Goal: Task Accomplishment & Management: Manage account settings

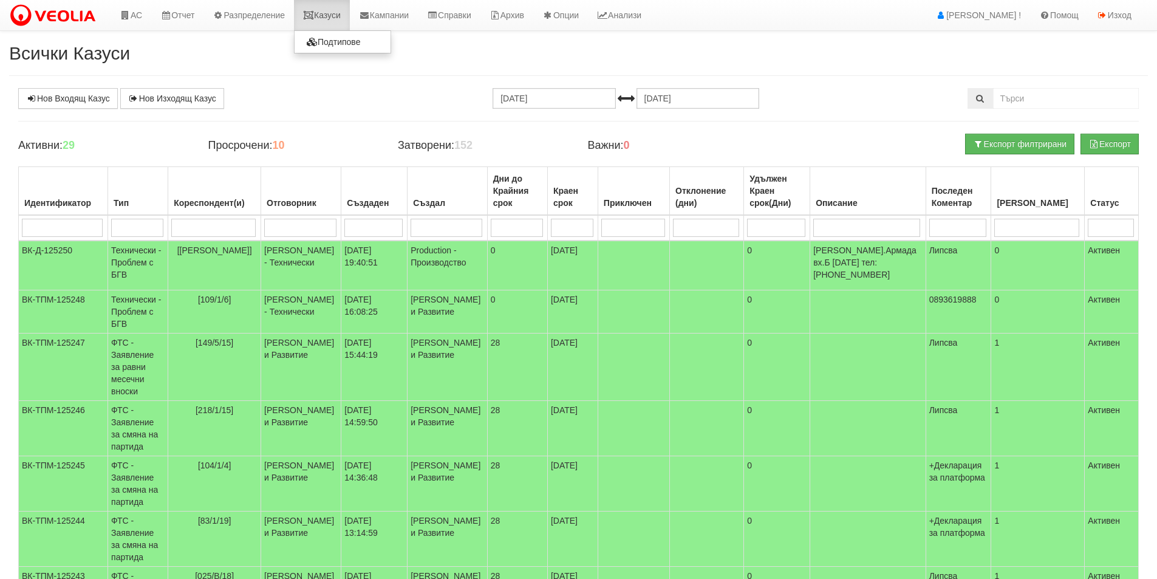
click at [323, 9] on link "Казуси" at bounding box center [322, 15] width 56 height 30
click at [233, 255] on span "[Георги Иванов Георгиев]" at bounding box center [214, 250] width 75 height 10
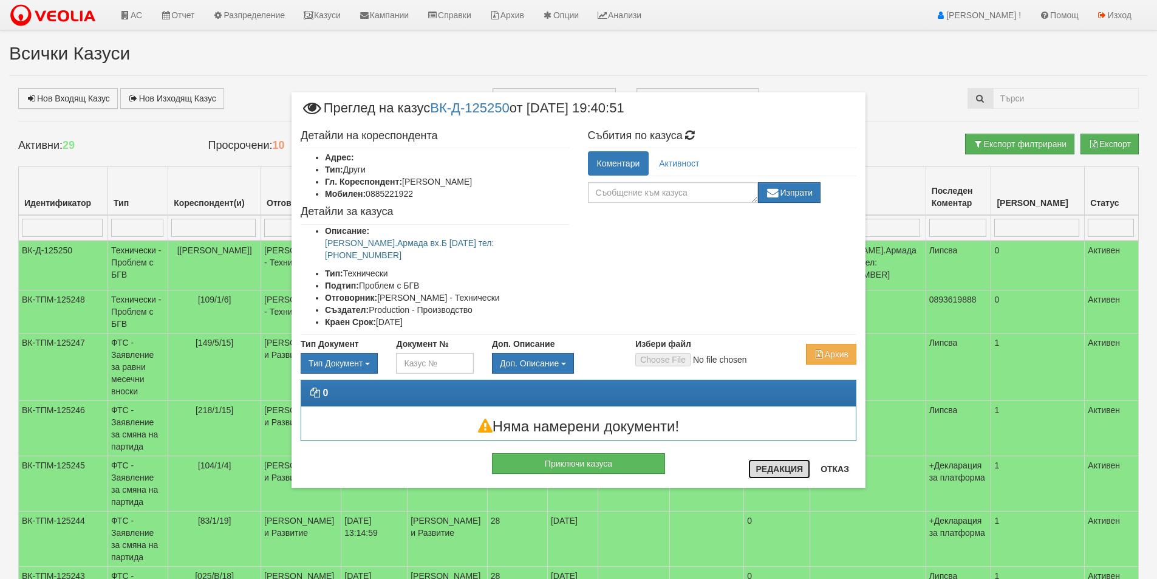
click at [766, 464] on button "Редакция" at bounding box center [780, 468] width 62 height 19
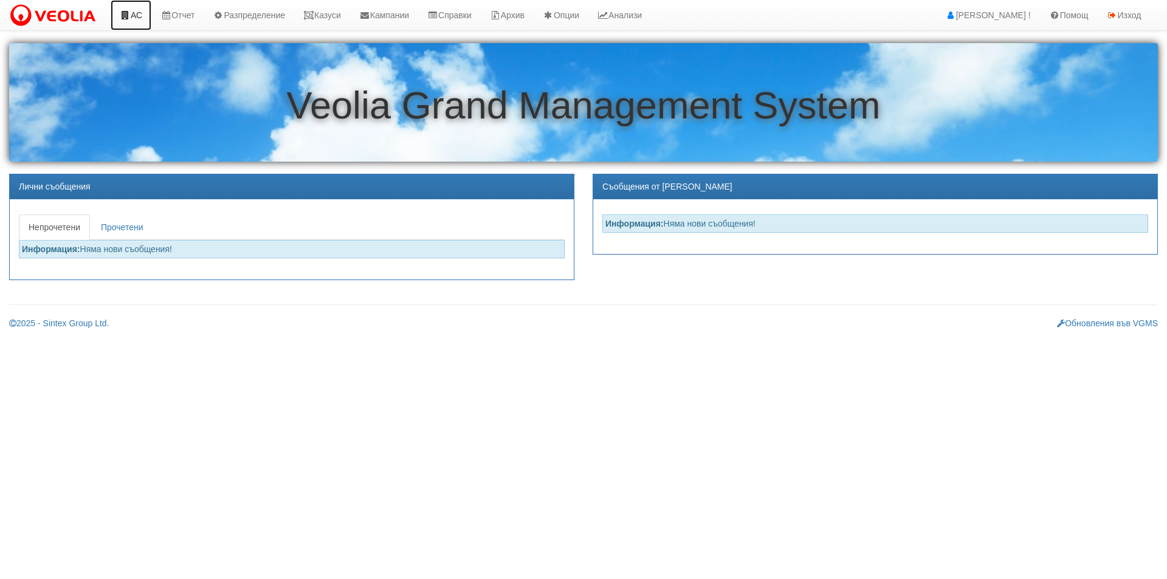
click at [135, 17] on link "АС" at bounding box center [131, 15] width 41 height 30
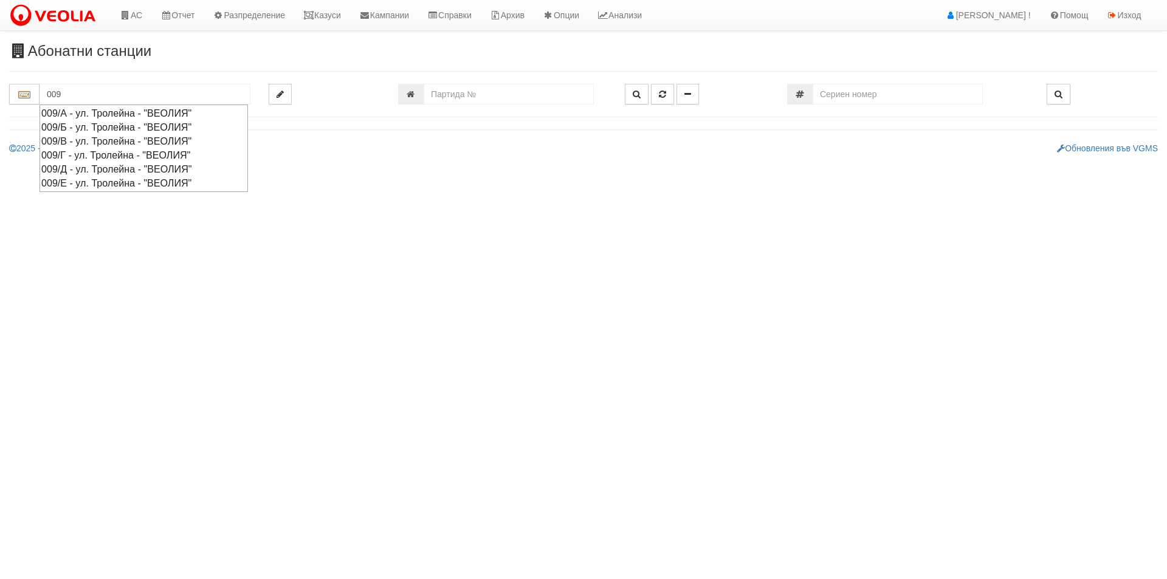
click at [123, 123] on div "009/Б - ул. Тролейна - "ВЕОЛИЯ"" at bounding box center [143, 127] width 205 height 14
type input "009/Б - ул. Тролейна - "ВЕОЛИЯ""
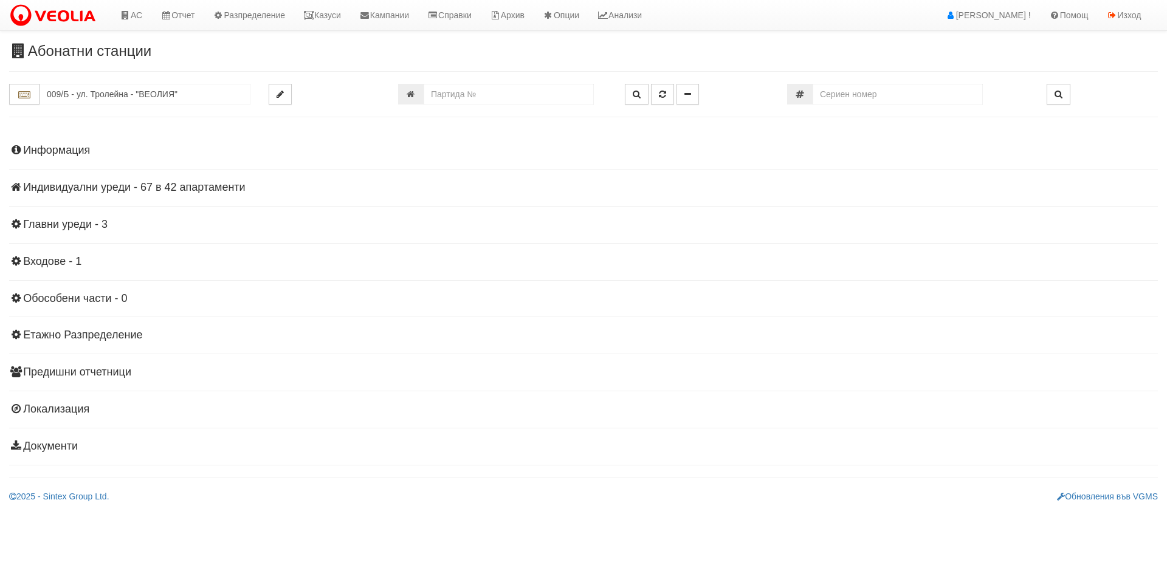
click at [151, 195] on div "Информация Параметри Брой Апартаменти: 42 Ползватели 07/2025 48 % 0 % 14" at bounding box center [583, 296] width 1148 height 335
click at [150, 193] on h4 "Индивидуални уреди - 67 в 42 апартаменти" at bounding box center [583, 188] width 1148 height 12
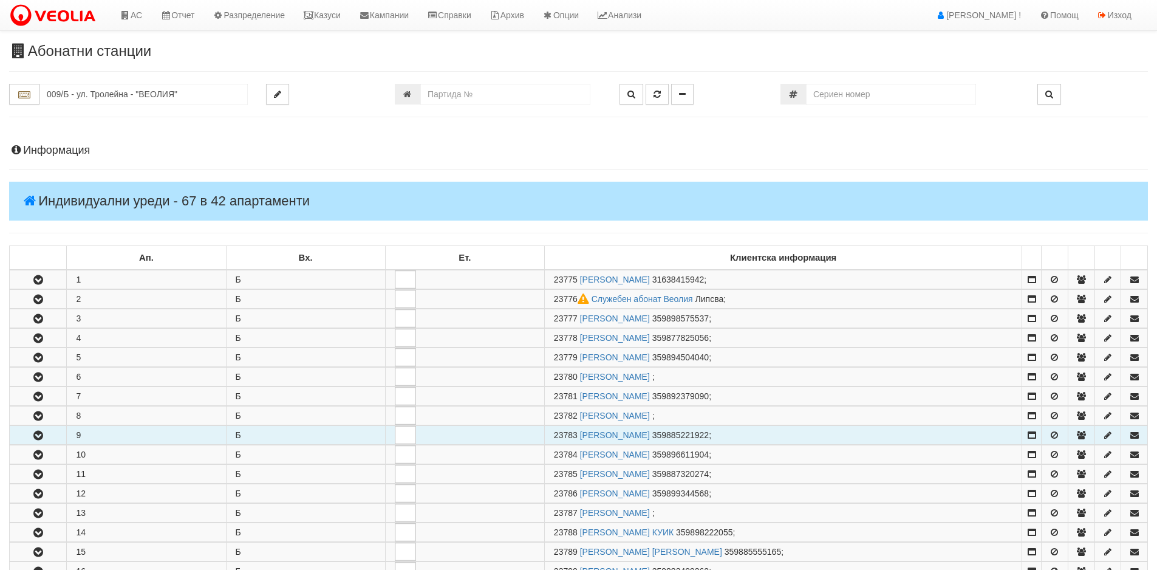
click at [37, 433] on icon "button" at bounding box center [38, 435] width 15 height 9
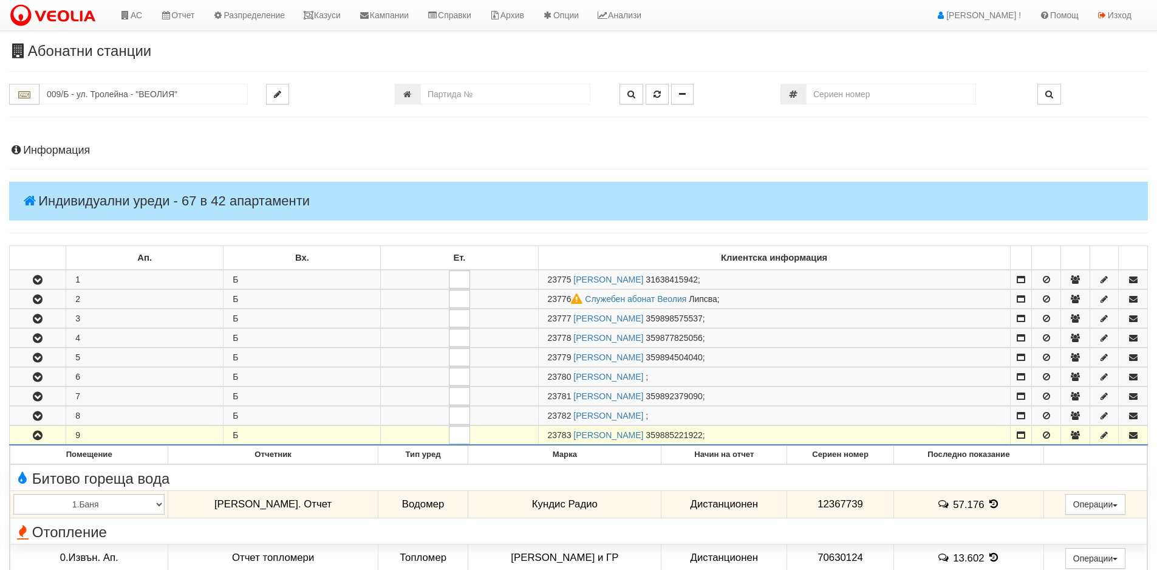
drag, startPoint x: 569, startPoint y: 436, endPoint x: 527, endPoint y: 438, distance: 42.6
click at [527, 437] on tr "9 Б 23783 ГЕОРГИ ИВАНОВ ГЕОРГИЕВ 359885221922 ;" at bounding box center [579, 435] width 1139 height 19
drag, startPoint x: 574, startPoint y: 438, endPoint x: 540, endPoint y: 438, distance: 33.4
click at [540, 438] on td "23783 ГЕОРГИ ИВАНОВ ГЕОРГИЕВ 359885221922 ;" at bounding box center [774, 435] width 472 height 19
copy span "23783"
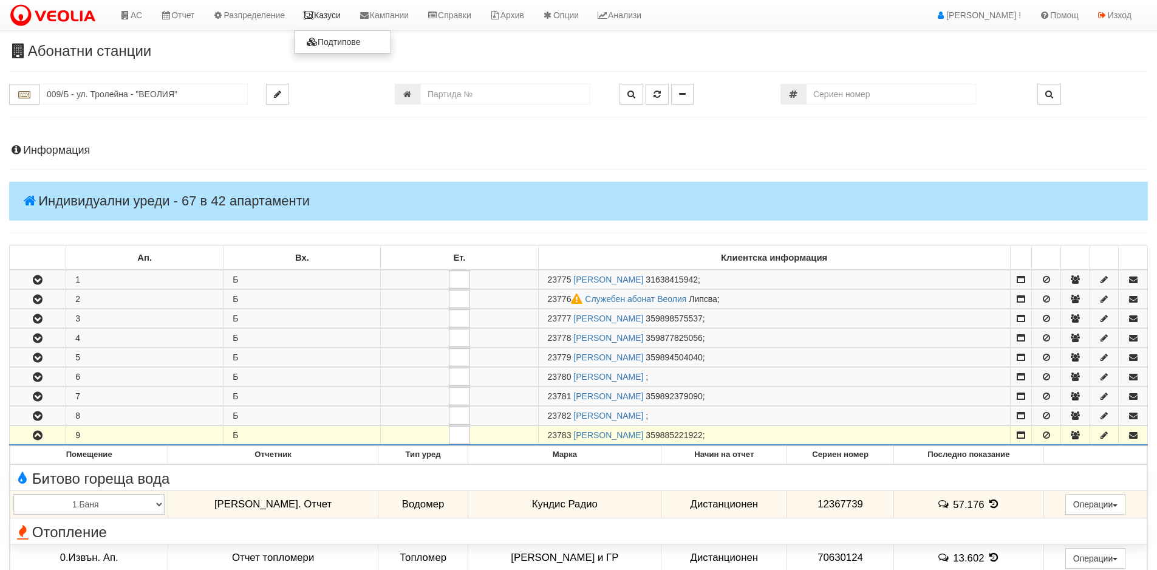
click at [339, 12] on link "Казуси" at bounding box center [322, 15] width 56 height 30
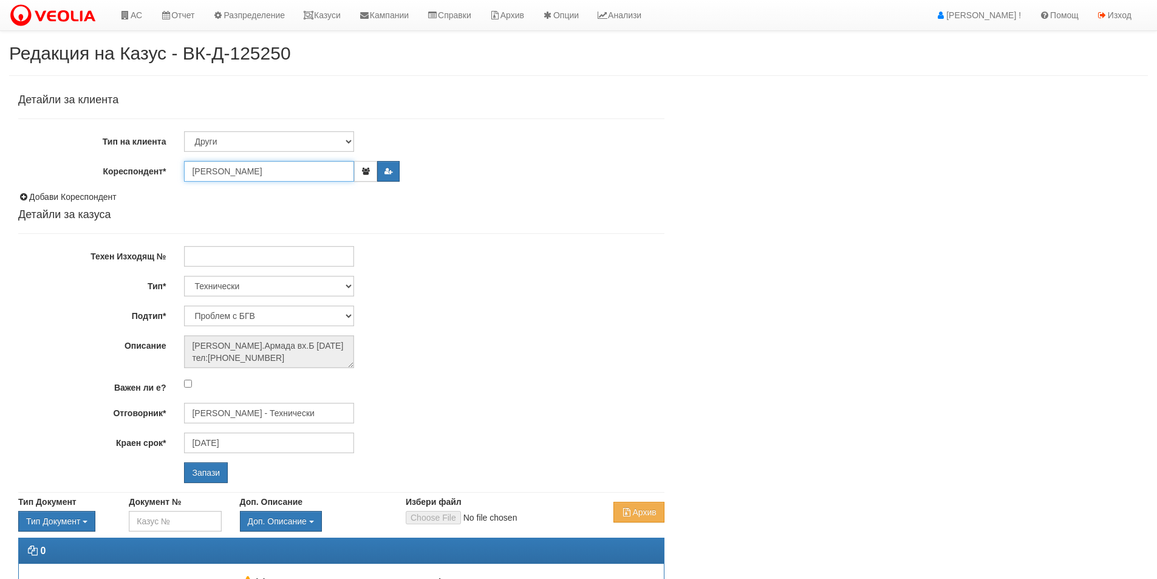
click at [273, 170] on input "Георги Иванов Георгиев" at bounding box center [269, 171] width 170 height 21
click at [273, 147] on select "Клиент по Топлопреносната Мрежа Институция Партньори Други" at bounding box center [269, 141] width 170 height 21
select select "VeoliaClient"
click at [184, 131] on select "Клиент по Топлопреносната Мрежа Институция Партньори Други" at bounding box center [269, 141] width 170 height 21
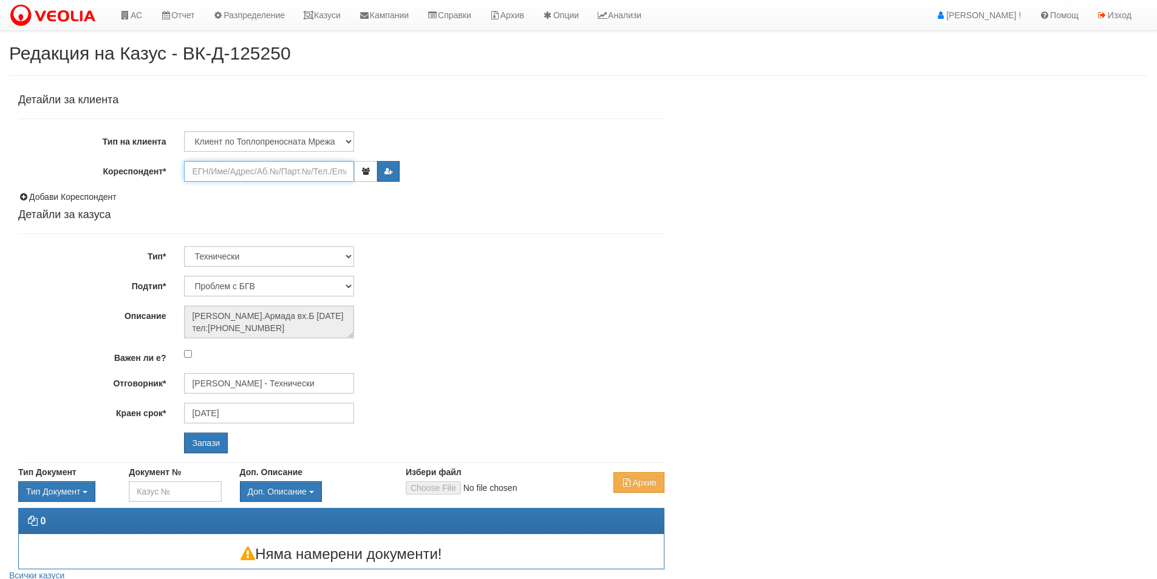
click at [264, 166] on input "Кореспондент*" at bounding box center [269, 171] width 170 height 21
paste input "23783"
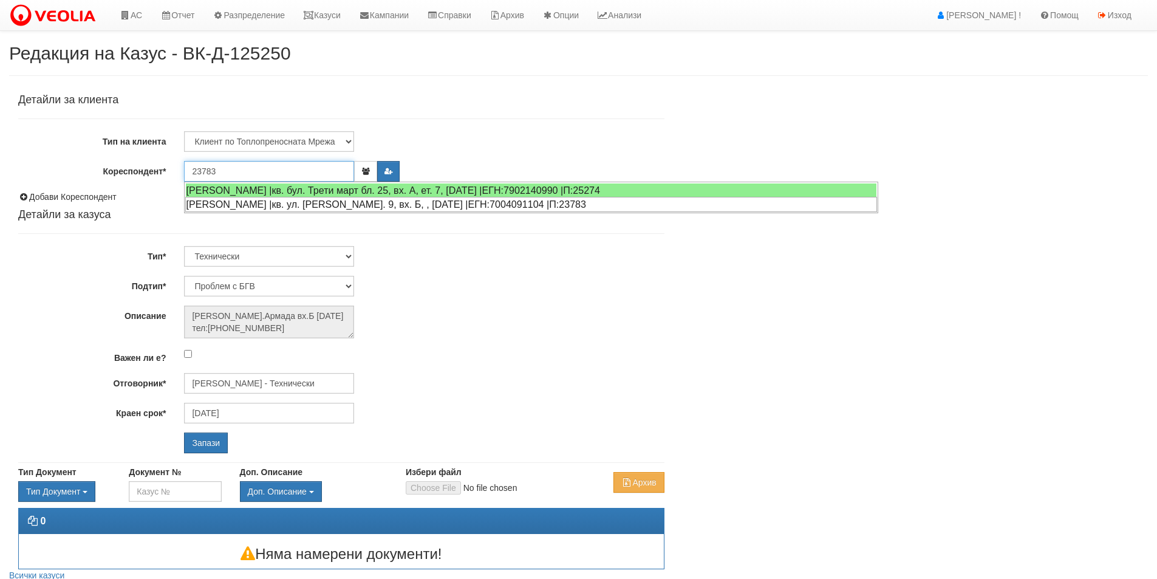
click at [245, 199] on div "ГЕОРГИ ИВАНОВ ГЕОРГИЕВ |кв. ул. Тролейна бл. 9, вх. Б, , ап. 9 |ЕГН:7004091104 …" at bounding box center [531, 204] width 692 height 15
type input "ГЕОРГИ ИВАНОВ ГЕОРГИЕВ"
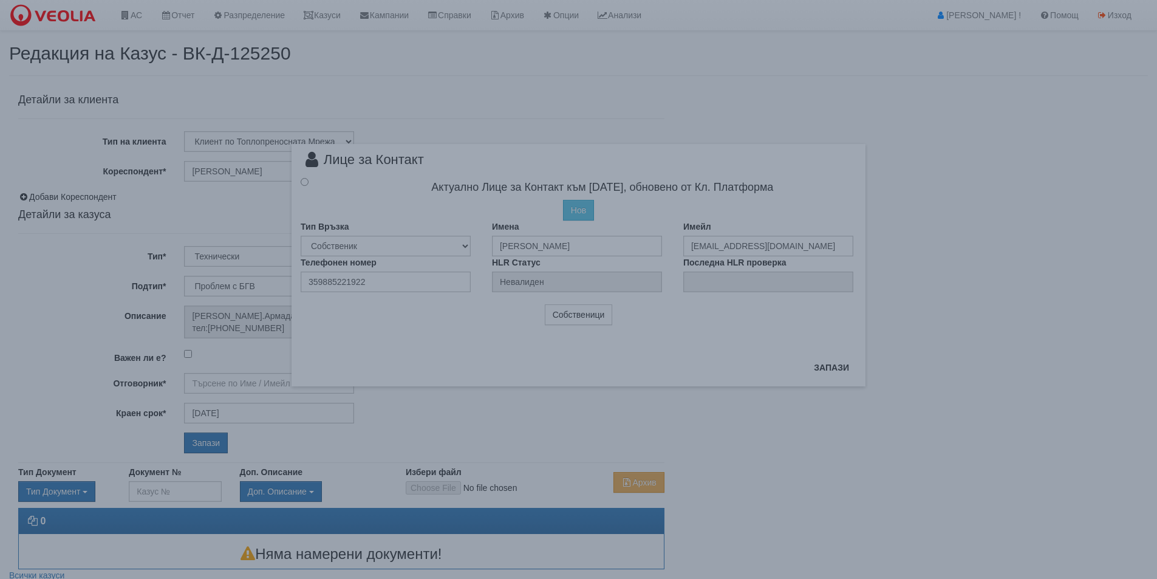
type input "Дончо Дончев - Технически"
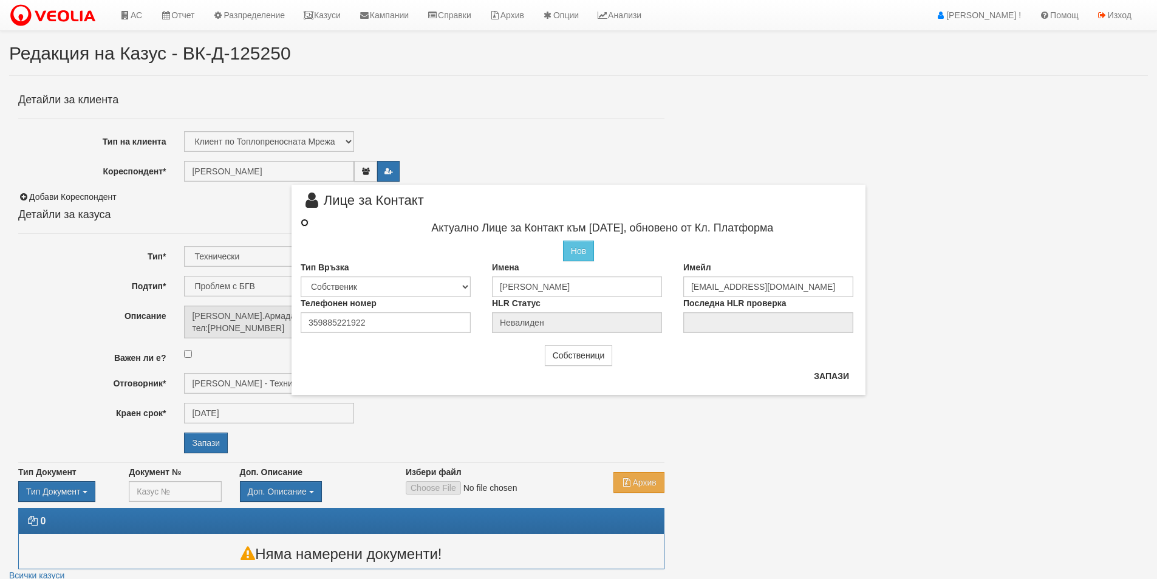
click at [303, 225] on input "radio" at bounding box center [305, 223] width 8 height 8
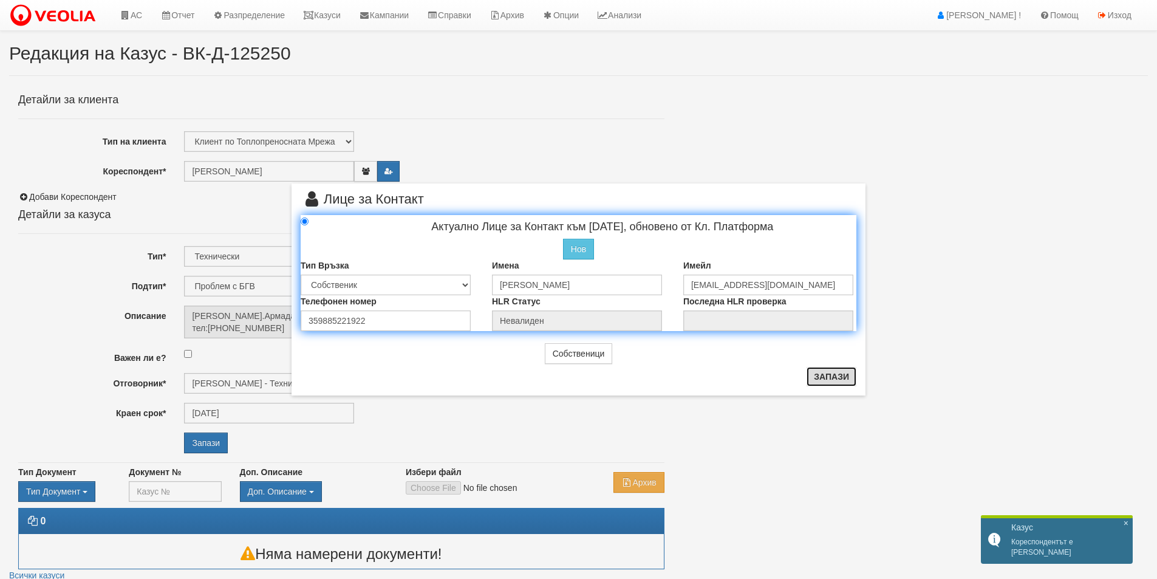
click at [835, 375] on button "Запази" at bounding box center [832, 376] width 50 height 19
radio input "true"
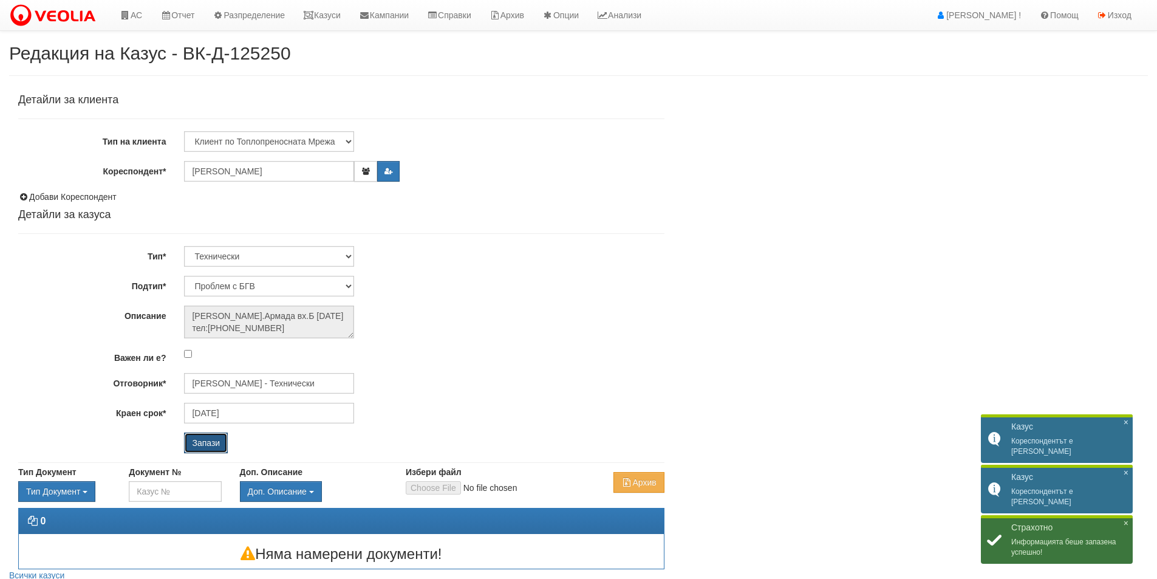
click at [202, 447] on input "Запази" at bounding box center [206, 443] width 44 height 21
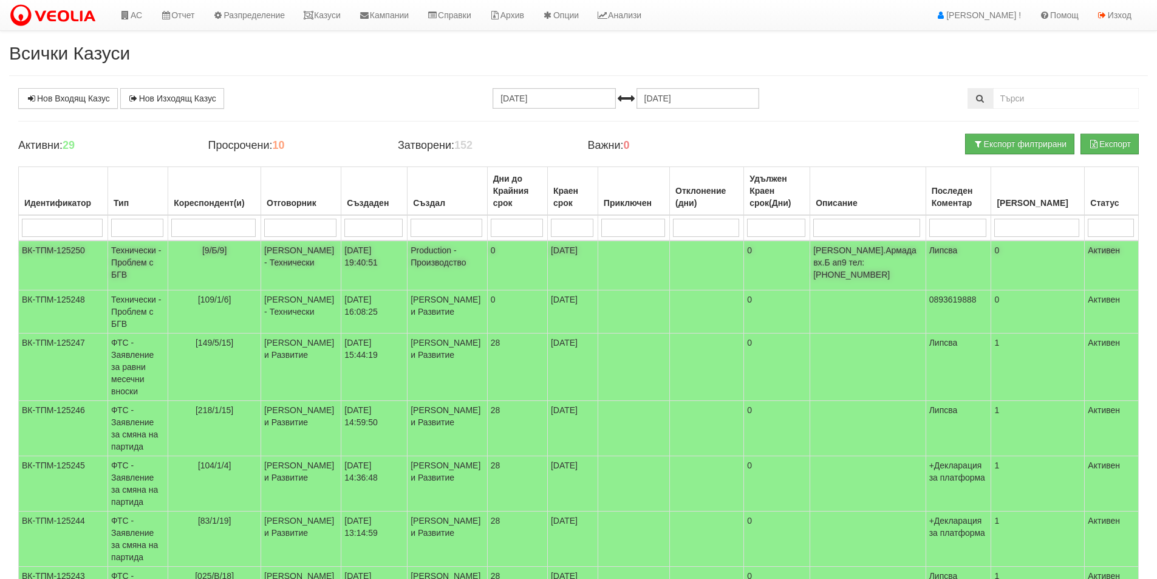
click at [466, 264] on td "Production - Производство" at bounding box center [448, 266] width 80 height 50
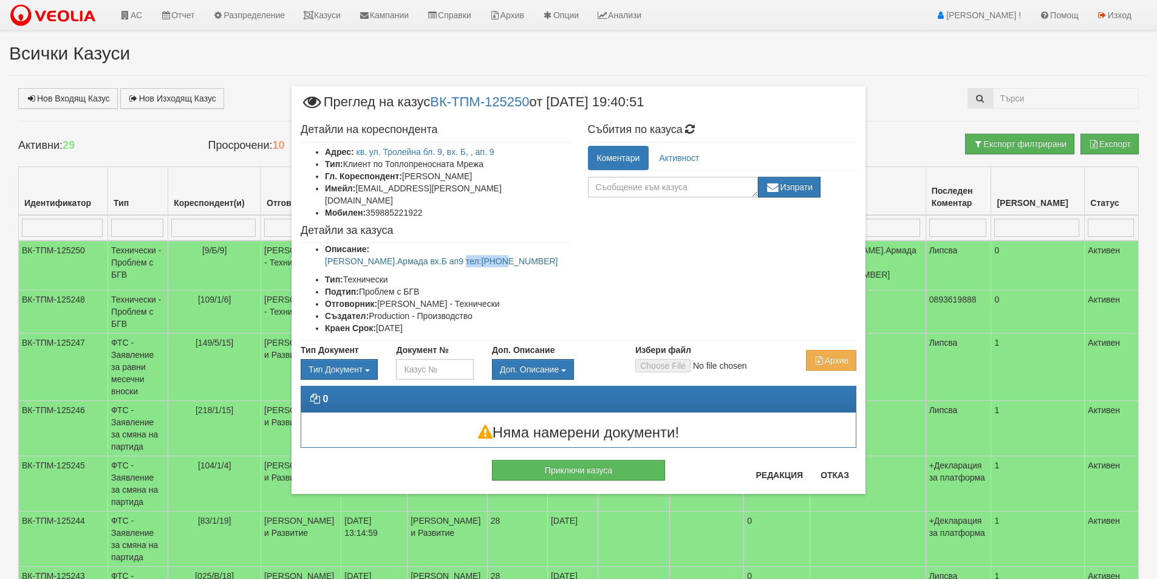
drag, startPoint x: 512, startPoint y: 252, endPoint x: 455, endPoint y: 253, distance: 56.5
click at [455, 255] on p "[PERSON_NAME].Армада вх.Б ап9 тел:[PHONE_NUMBER]" at bounding box center [447, 261] width 245 height 12
click at [842, 478] on button "Отказ" at bounding box center [835, 474] width 43 height 19
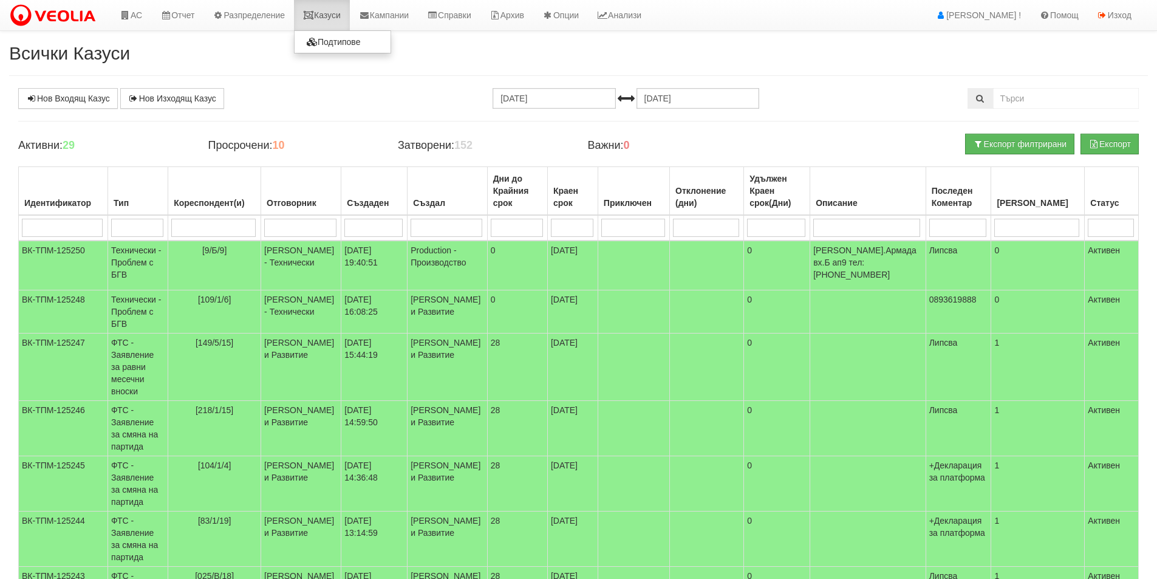
click at [337, 18] on link "Казуси" at bounding box center [322, 15] width 56 height 30
click at [302, 139] on div "Просрочени: 10" at bounding box center [294, 146] width 190 height 24
click at [337, 12] on link "Казуси" at bounding box center [322, 15] width 56 height 30
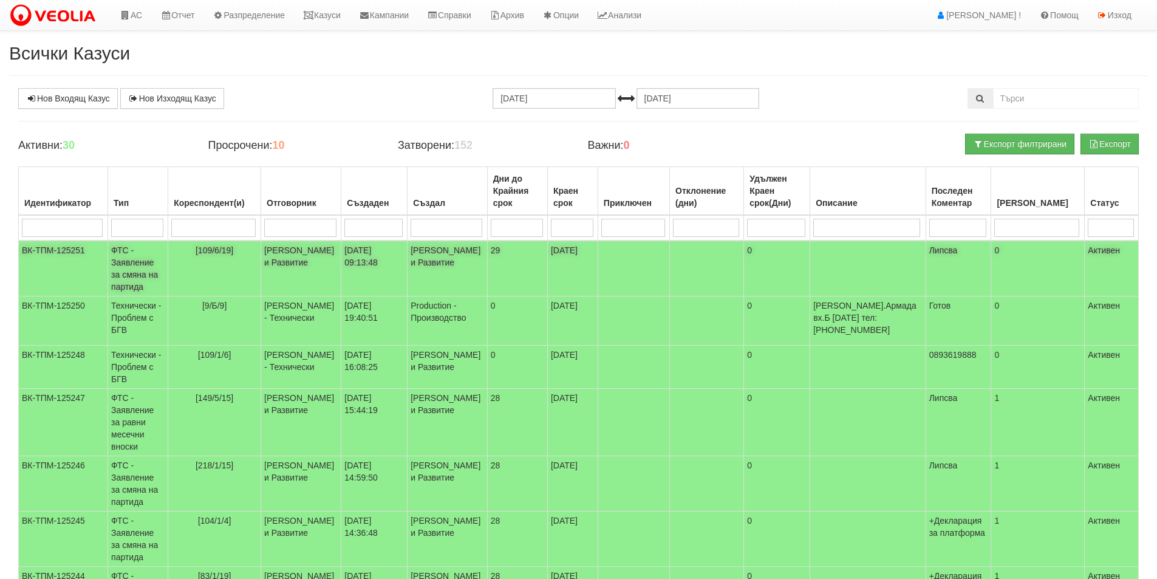
click at [297, 274] on td "[PERSON_NAME] и Развитие" at bounding box center [301, 269] width 80 height 56
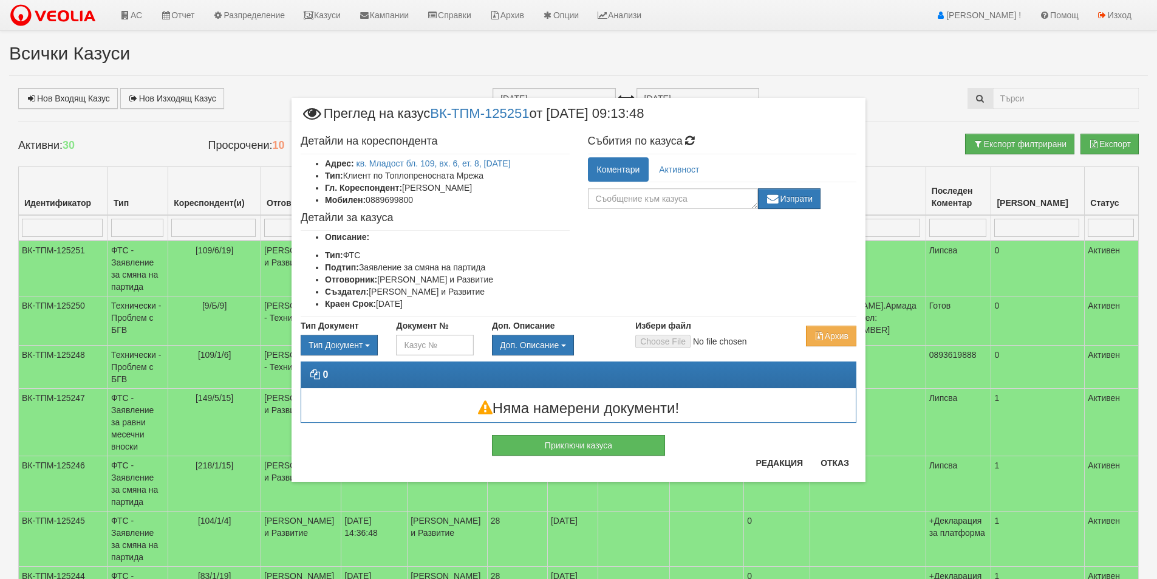
drag, startPoint x: 509, startPoint y: 188, endPoint x: 405, endPoint y: 193, distance: 104.6
click at [405, 193] on li "Гл. Кореспондент: Антон Тодоров Великов" at bounding box center [447, 188] width 245 height 12
copy li "Антон Тодоров Великов"
drag, startPoint x: 426, startPoint y: 204, endPoint x: 368, endPoint y: 197, distance: 58.0
click at [368, 197] on li "Мобилен: 0889699800" at bounding box center [447, 200] width 245 height 12
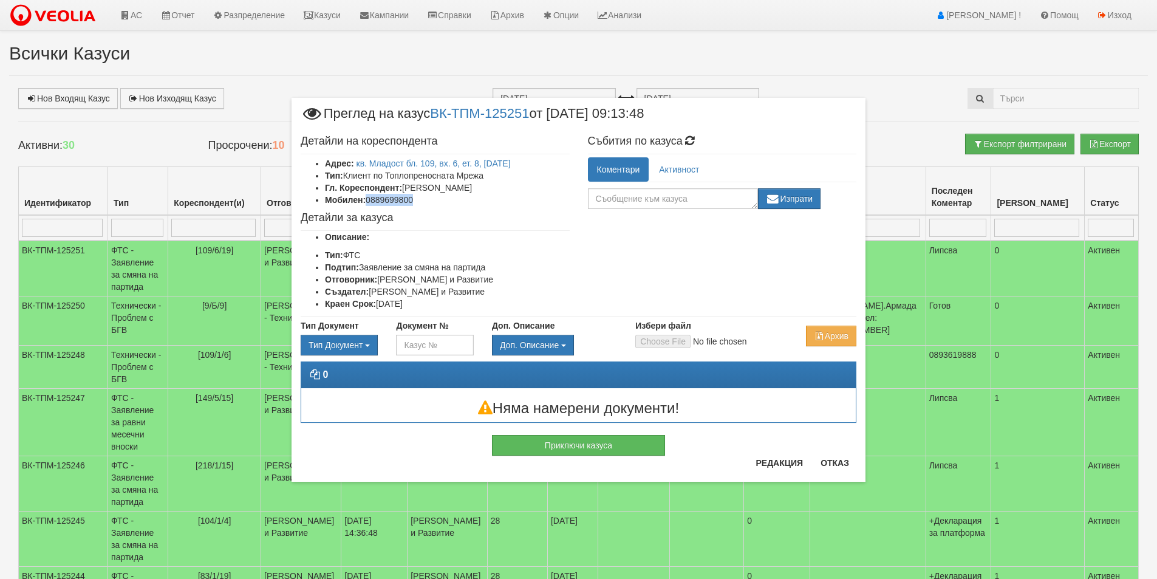
copy li "0889699800"
click at [829, 461] on button "Отказ" at bounding box center [835, 462] width 43 height 19
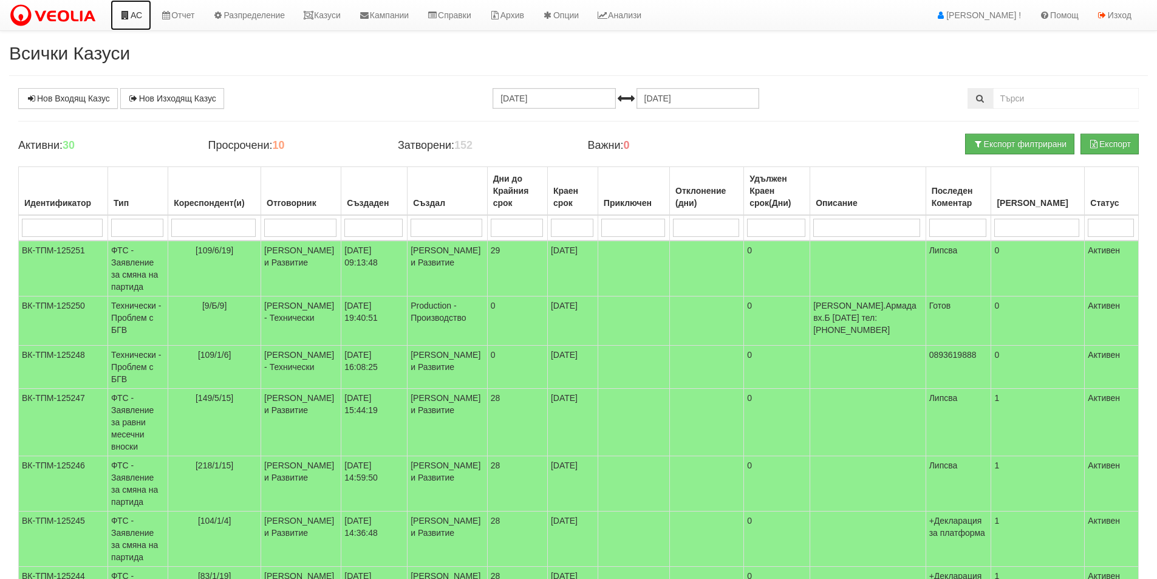
click at [123, 16] on icon at bounding box center [125, 15] width 11 height 9
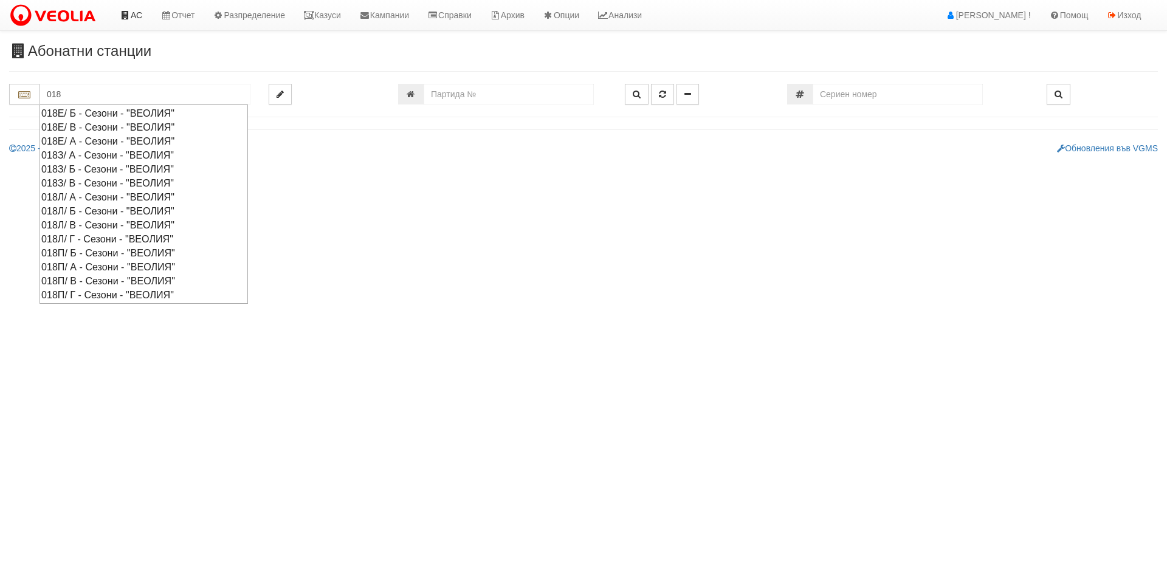
type input "018"
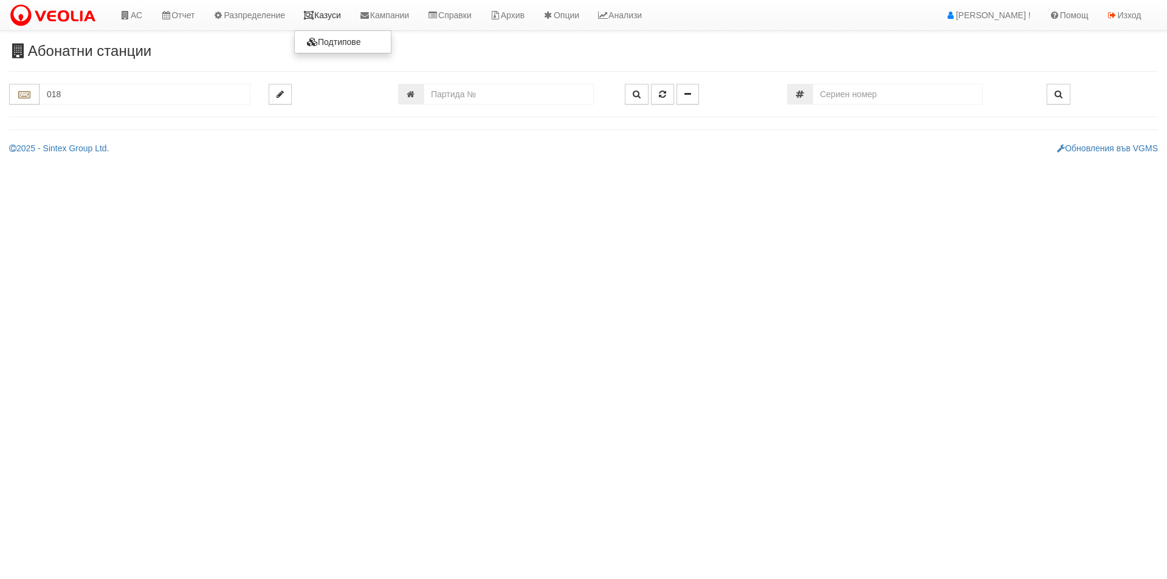
click at [312, 17] on icon at bounding box center [308, 15] width 11 height 9
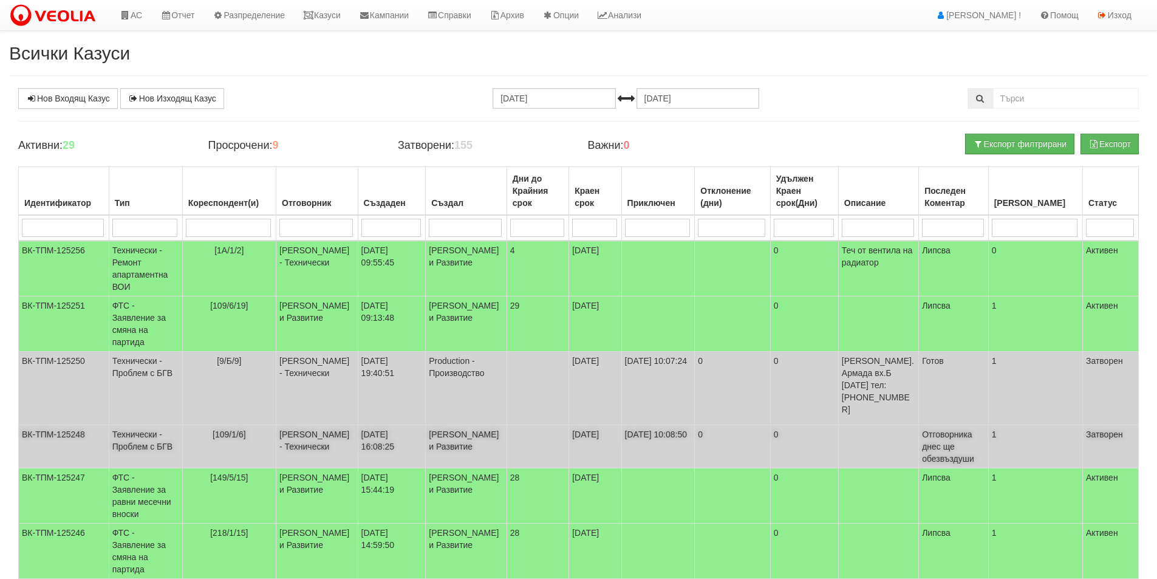
click at [544, 425] on td at bounding box center [538, 446] width 62 height 43
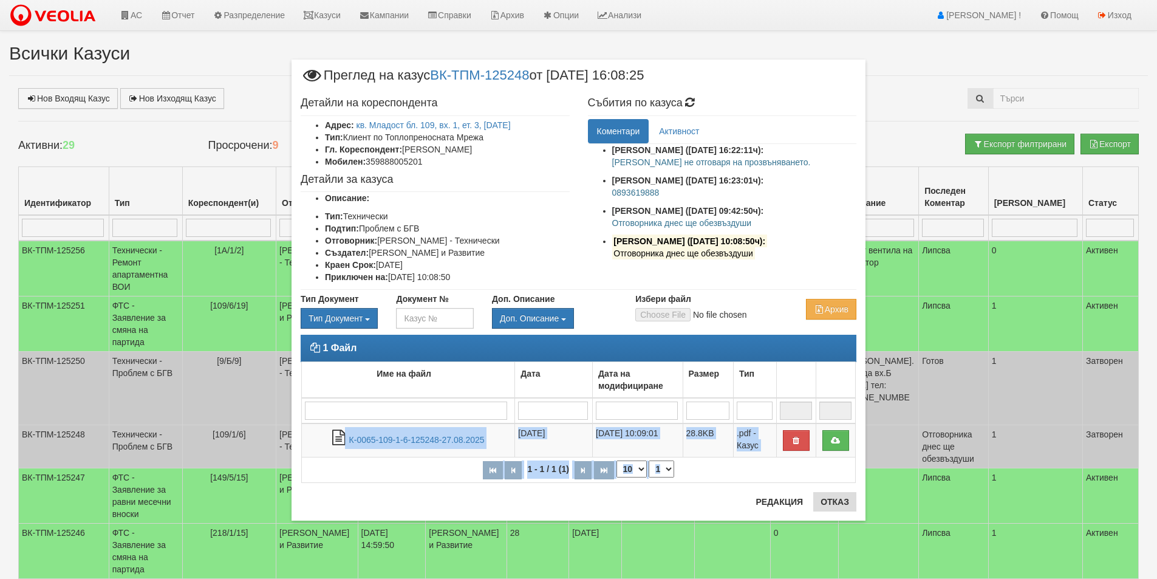
click at [847, 496] on div "× Преглед на казус ВК-ТПМ-125248 от [DATE] 16:08:25 Детайли на кореспондента Ад…" at bounding box center [579, 290] width 574 height 461
click at [843, 498] on button "Отказ" at bounding box center [835, 501] width 43 height 19
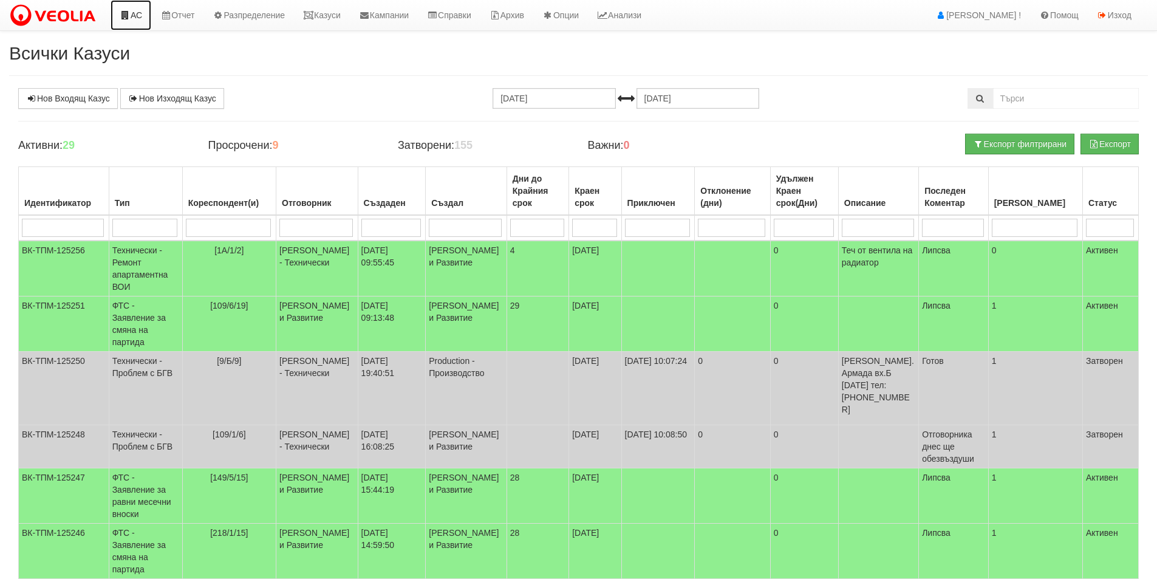
click at [140, 13] on link "АС" at bounding box center [131, 15] width 41 height 30
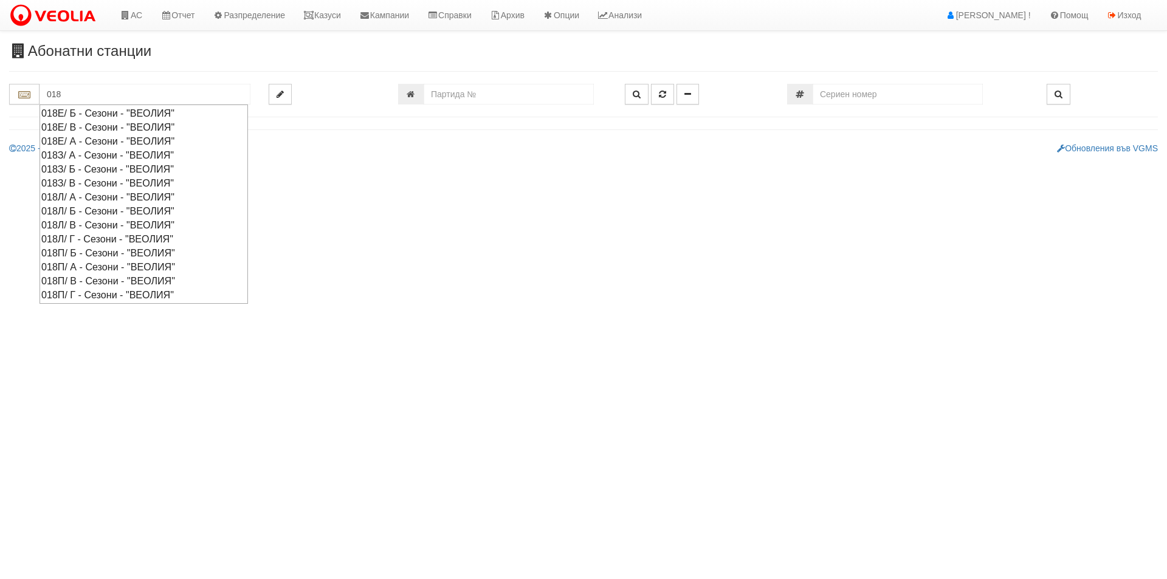
click at [139, 154] on div "018З/ А - Сезони - "ВЕОЛИЯ"" at bounding box center [143, 155] width 205 height 14
type input "018З/ А - Сезони - "ВЕОЛИЯ""
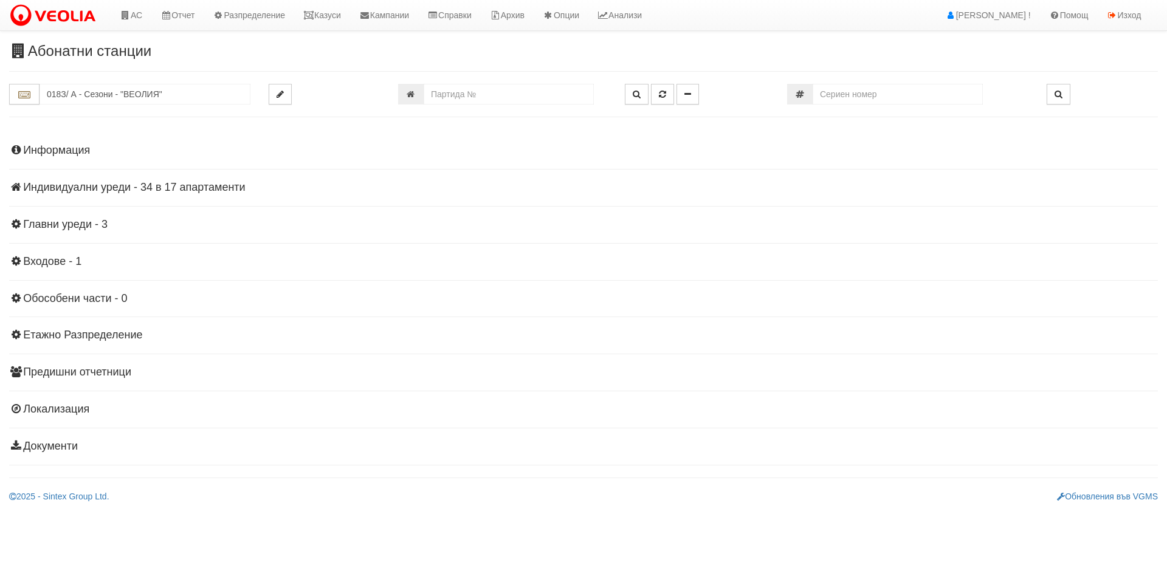
click at [179, 188] on h4 "Индивидуални уреди - 34 в 17 апартаменти" at bounding box center [583, 188] width 1148 height 12
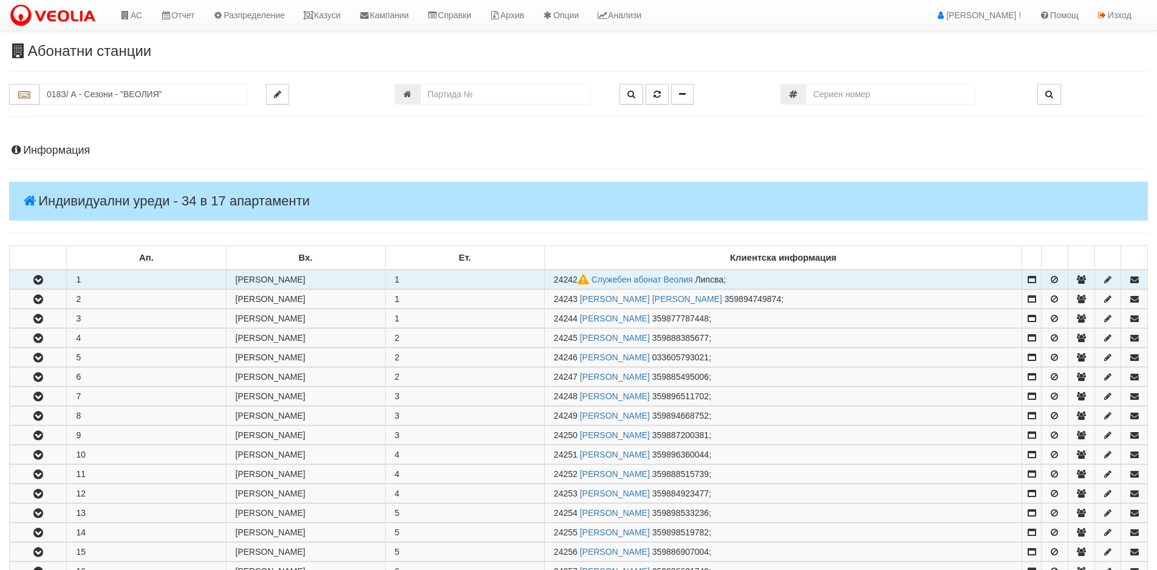
drag, startPoint x: 578, startPoint y: 278, endPoint x: 553, endPoint y: 284, distance: 25.6
click at [553, 284] on td "24242 Служебен абонат Веолия Липсва ;" at bounding box center [783, 279] width 478 height 19
copy span "24242"
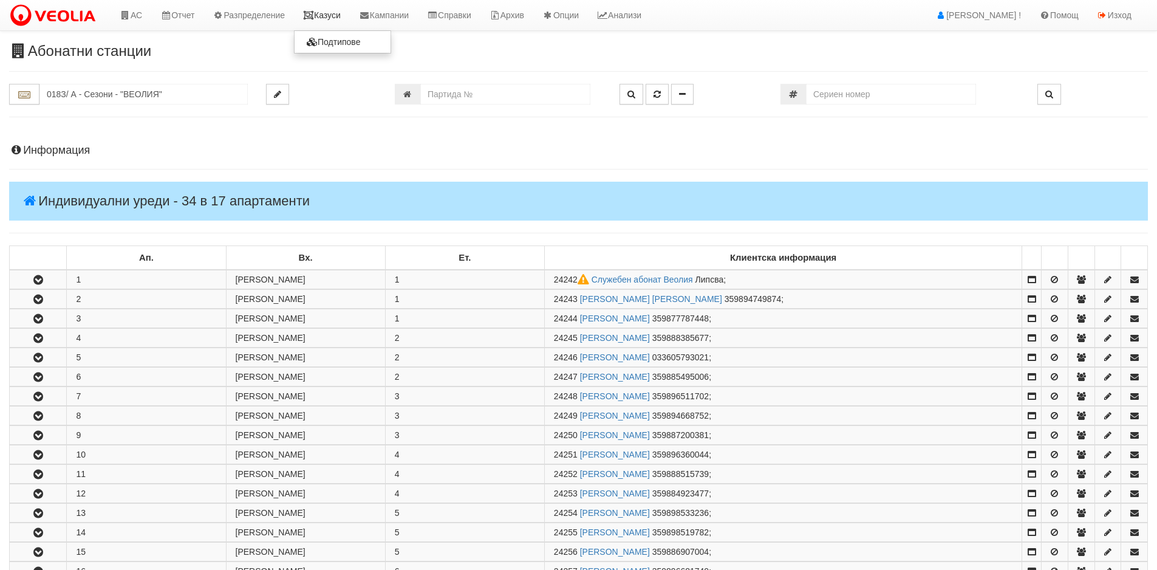
click at [328, 17] on link "Казуси" at bounding box center [322, 15] width 56 height 30
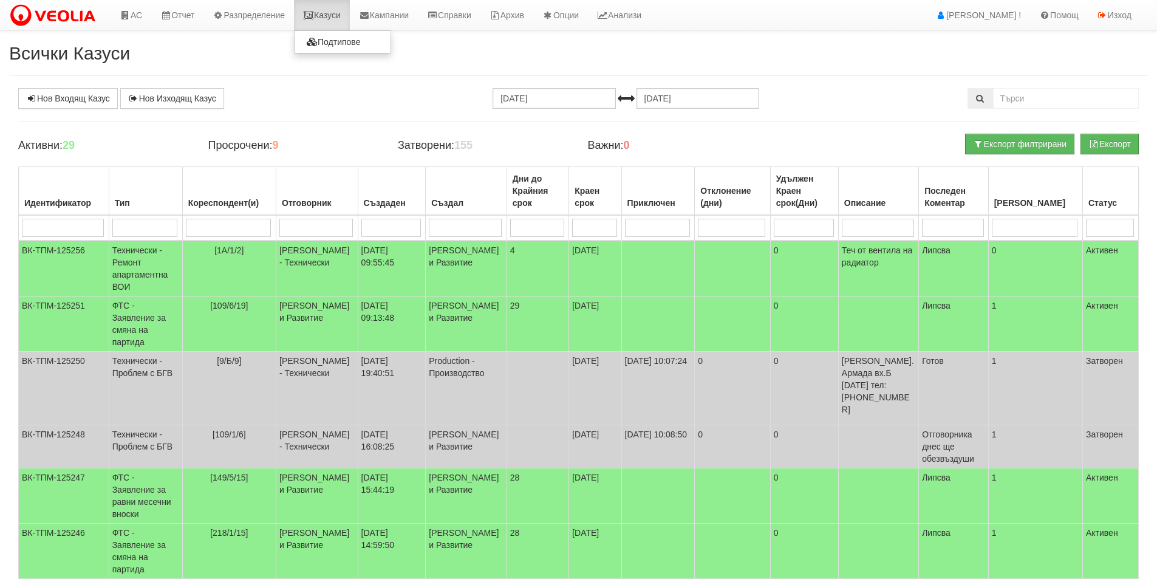
click at [340, 9] on link "Казуси" at bounding box center [322, 15] width 56 height 30
click at [292, 258] on td "[PERSON_NAME] - Технически" at bounding box center [317, 269] width 82 height 56
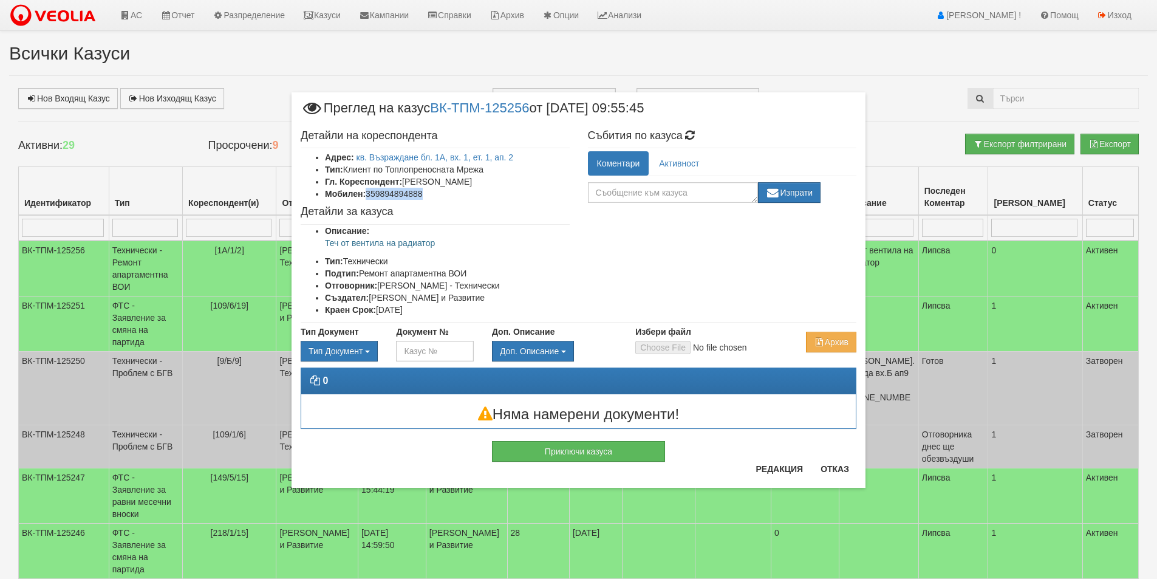
drag, startPoint x: 427, startPoint y: 195, endPoint x: 368, endPoint y: 193, distance: 59.6
click at [368, 193] on li "Мобилен: 359894894888" at bounding box center [447, 194] width 245 height 12
copy li "359894894888"
drag, startPoint x: 430, startPoint y: 242, endPoint x: 304, endPoint y: 245, distance: 125.8
click at [304, 245] on ul "Описание: Теч от вентила на радиатор Тип: Технически Подтип: Ремонт апартаментн…" at bounding box center [435, 270] width 269 height 91
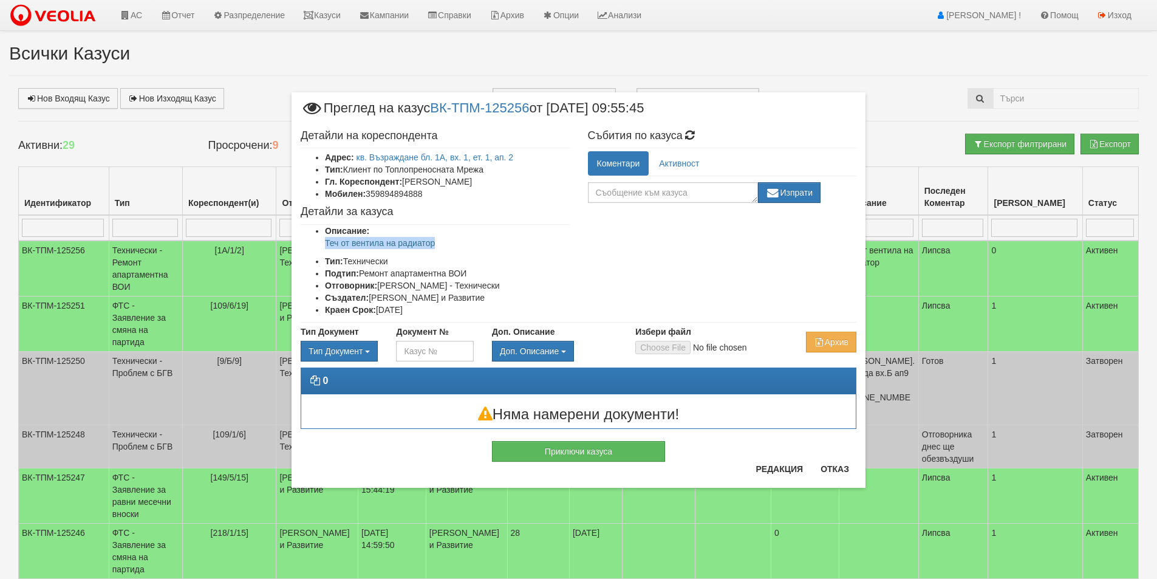
copy p "Теч от вентила на радиатор"
click at [855, 50] on div "× Преглед на казус ВК-ТПМ-125256 от 27/08/2025 09:55:45 Детайли на кореспондент…" at bounding box center [579, 259] width 592 height 518
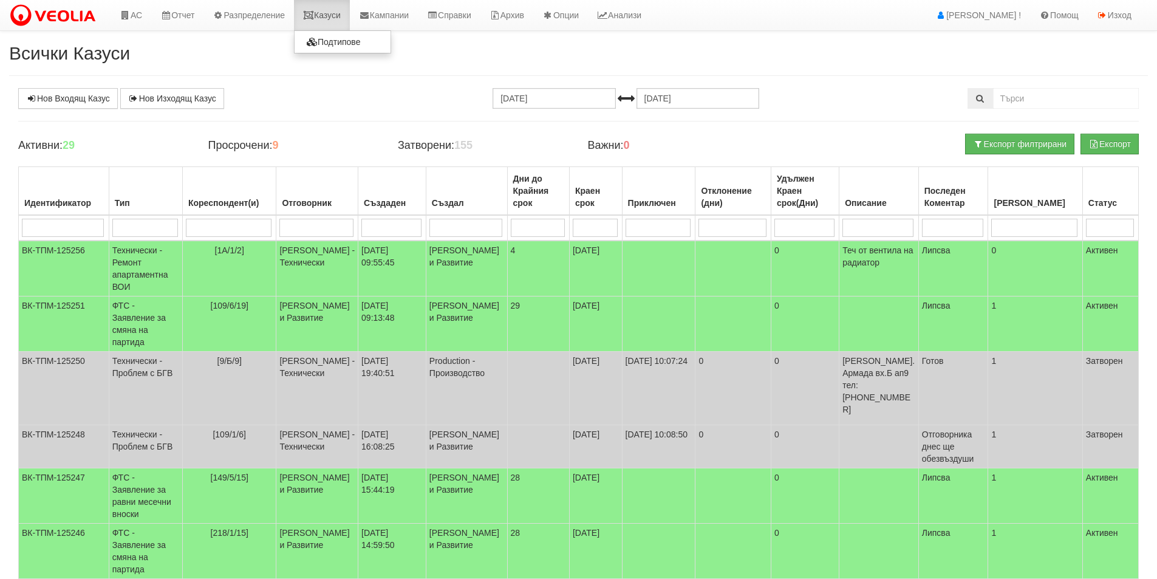
click at [345, 16] on link "Казуси" at bounding box center [322, 15] width 56 height 30
click at [146, 7] on link "АС" at bounding box center [131, 15] width 41 height 30
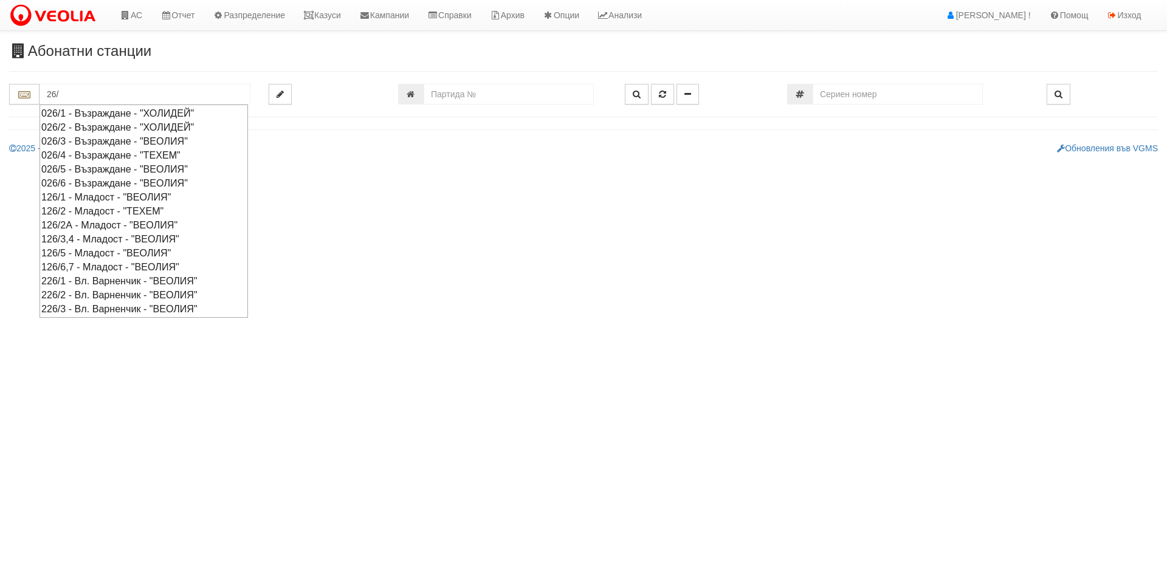
click at [129, 155] on div "026/4 - Възраждане - "ТЕХЕМ"" at bounding box center [143, 155] width 205 height 14
type input "026/4 - Възраждане - "ТЕХЕМ""
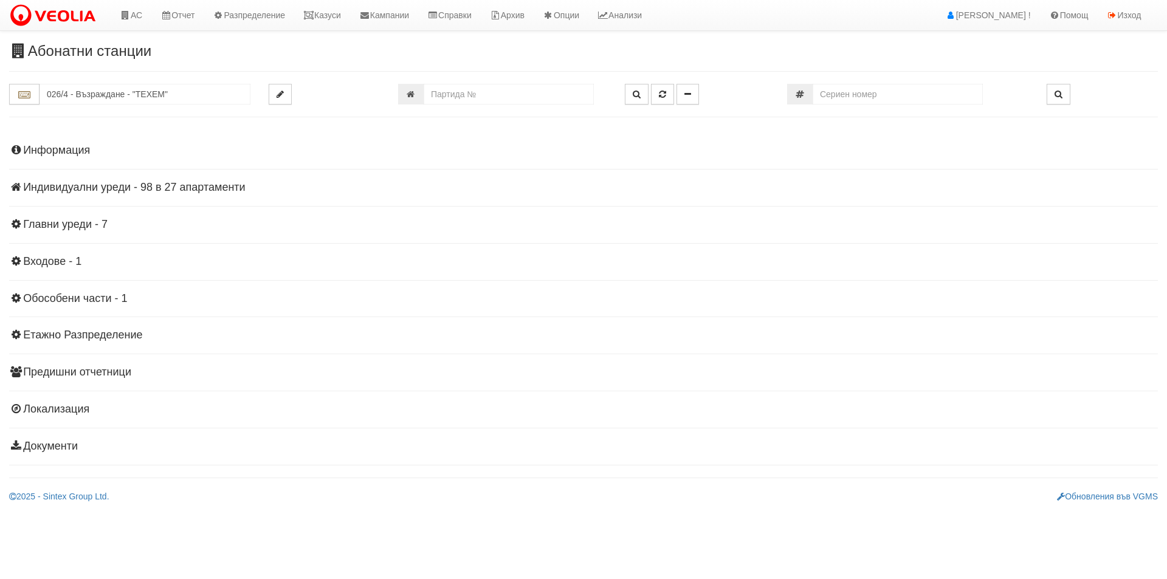
click at [185, 183] on h4 "Индивидуални уреди - 98 в 27 апартаменти" at bounding box center [583, 188] width 1148 height 12
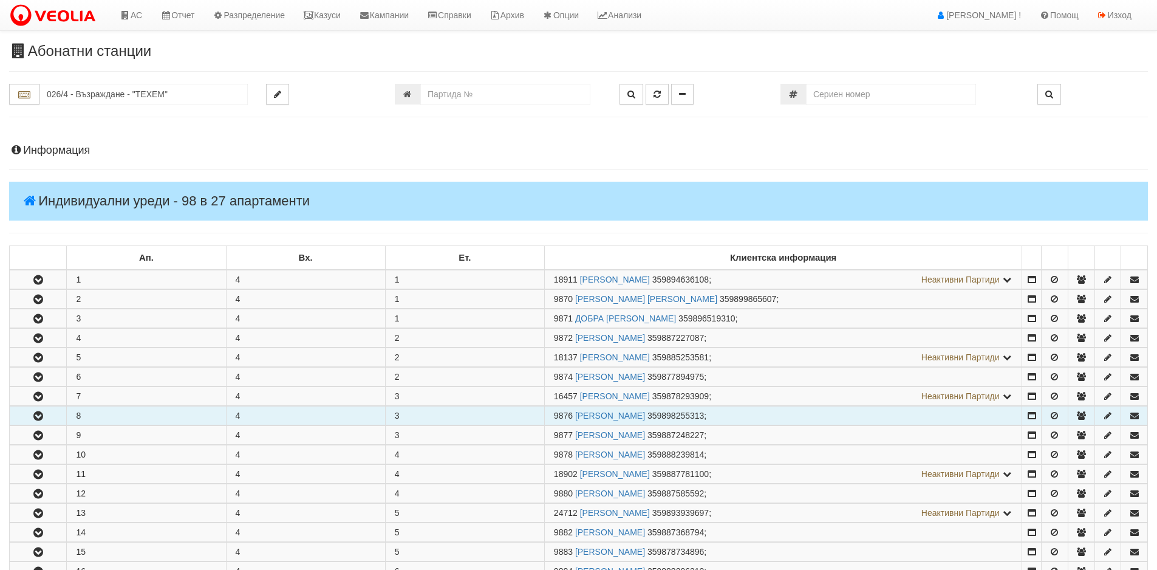
scroll to position [122, 0]
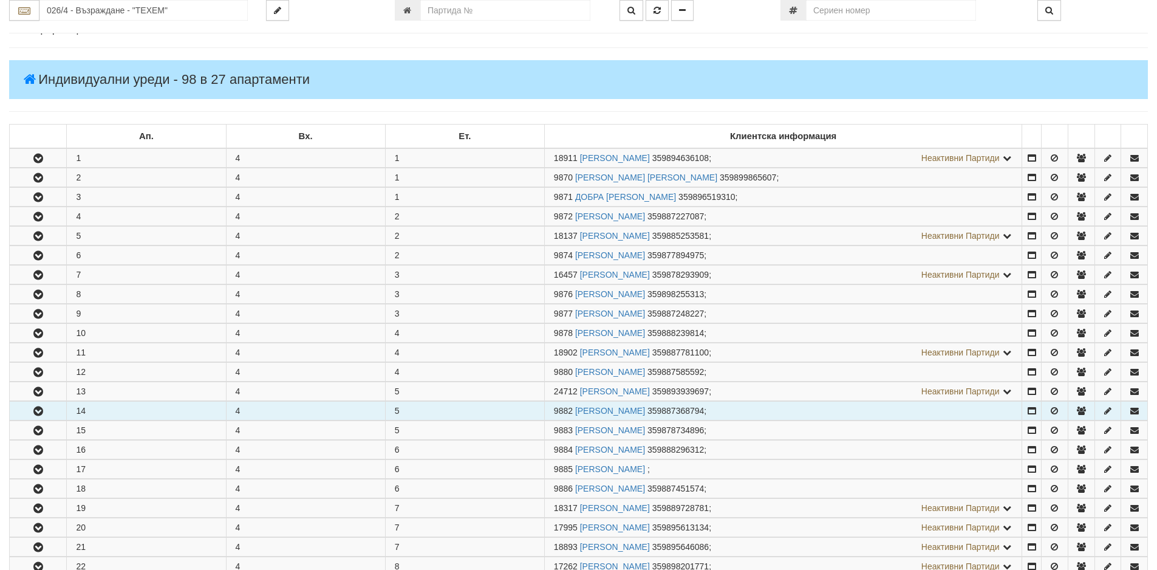
click at [49, 411] on button "button" at bounding box center [38, 411] width 57 height 18
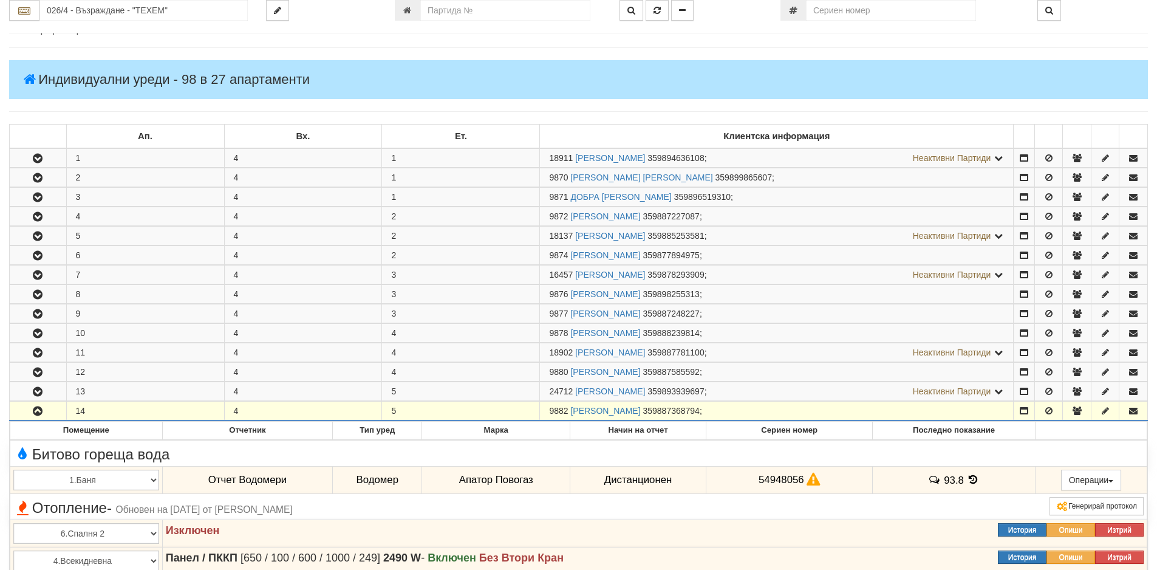
drag, startPoint x: 567, startPoint y: 412, endPoint x: 532, endPoint y: 412, distance: 35.8
click at [532, 412] on tr "14 4 5 9882 [PERSON_NAME] 359887368794 ;" at bounding box center [579, 411] width 1139 height 19
copy tr "9882"
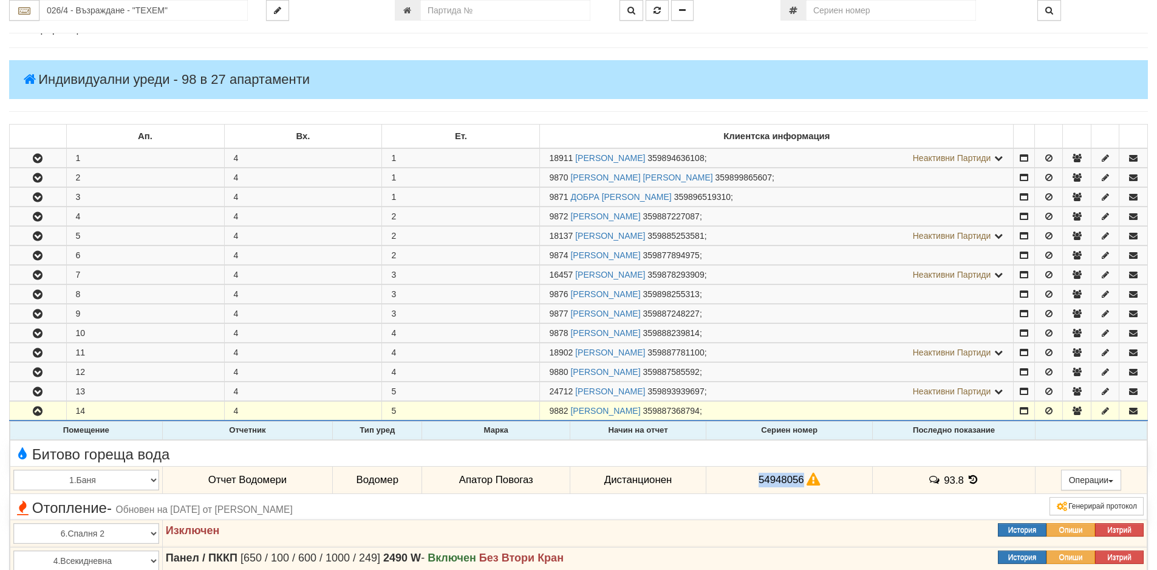
drag, startPoint x: 800, startPoint y: 476, endPoint x: 739, endPoint y: 478, distance: 60.8
click at [739, 478] on td "54948056" at bounding box center [790, 480] width 166 height 28
copy span "54948056"
